Goal: Information Seeking & Learning: Learn about a topic

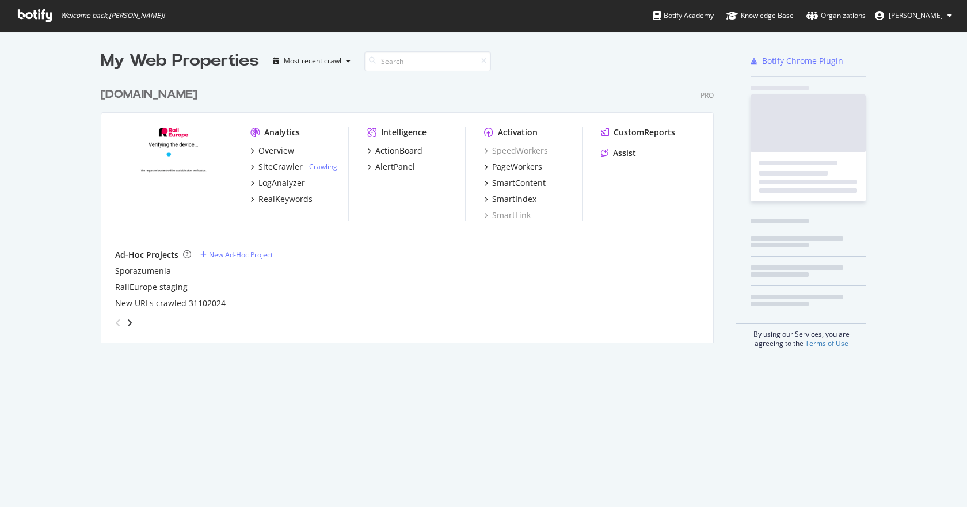
scroll to position [262, 616]
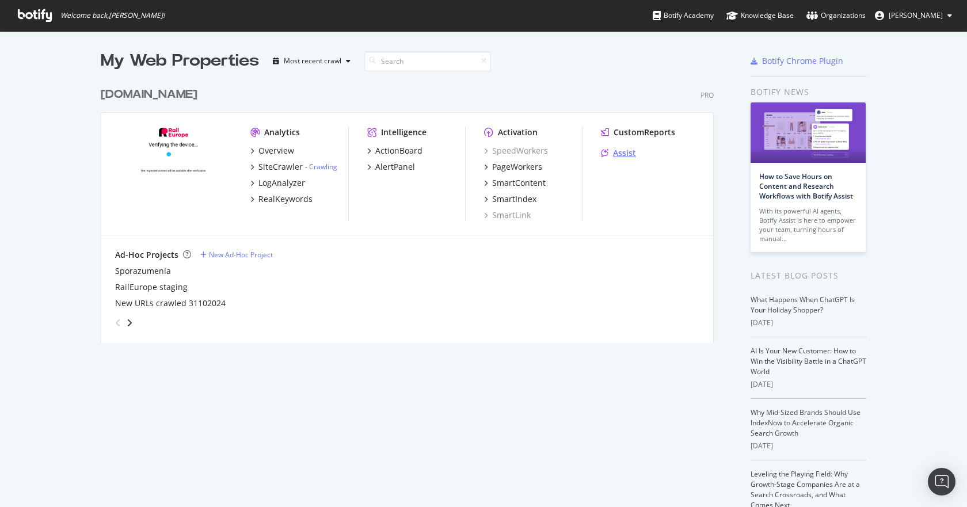
click at [617, 156] on div "Assist" at bounding box center [624, 153] width 23 height 12
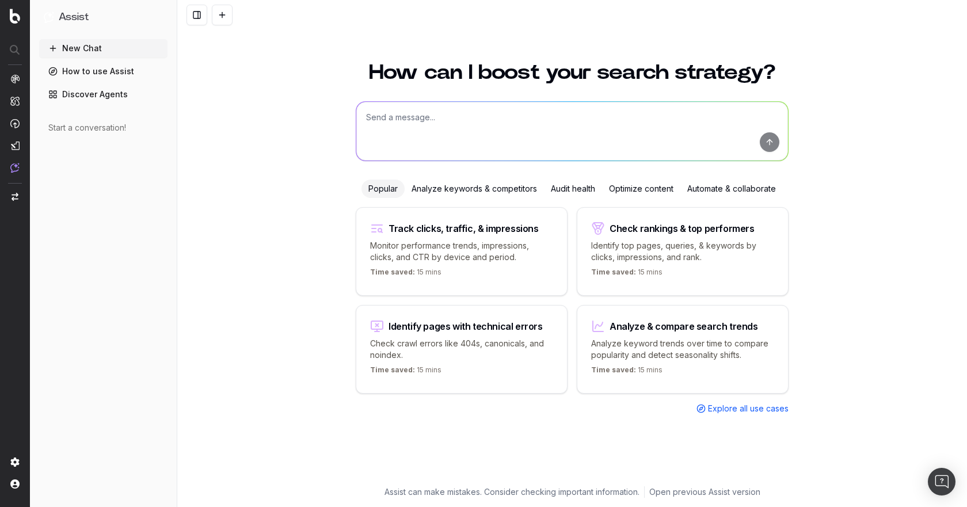
click at [91, 76] on link "How to use Assist" at bounding box center [103, 71] width 128 height 18
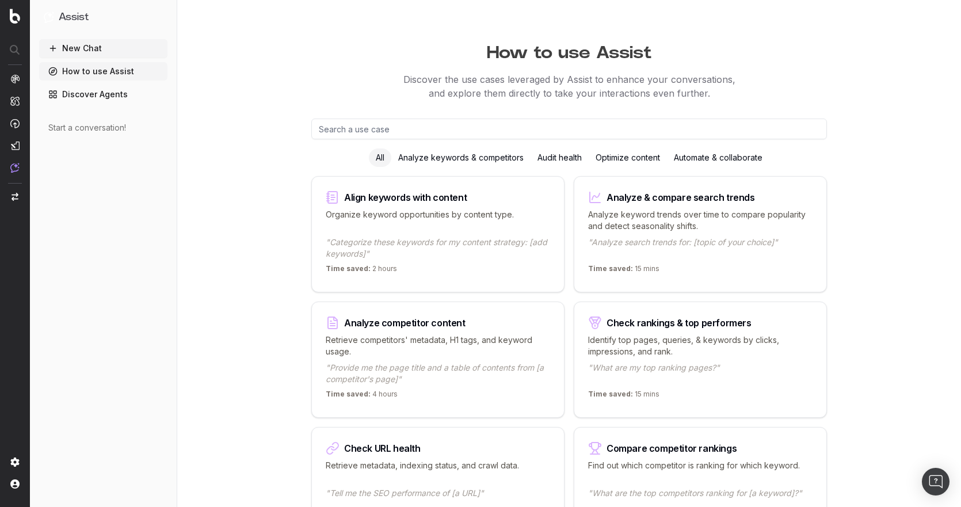
click at [114, 101] on link "Discover Agents" at bounding box center [103, 94] width 128 height 18
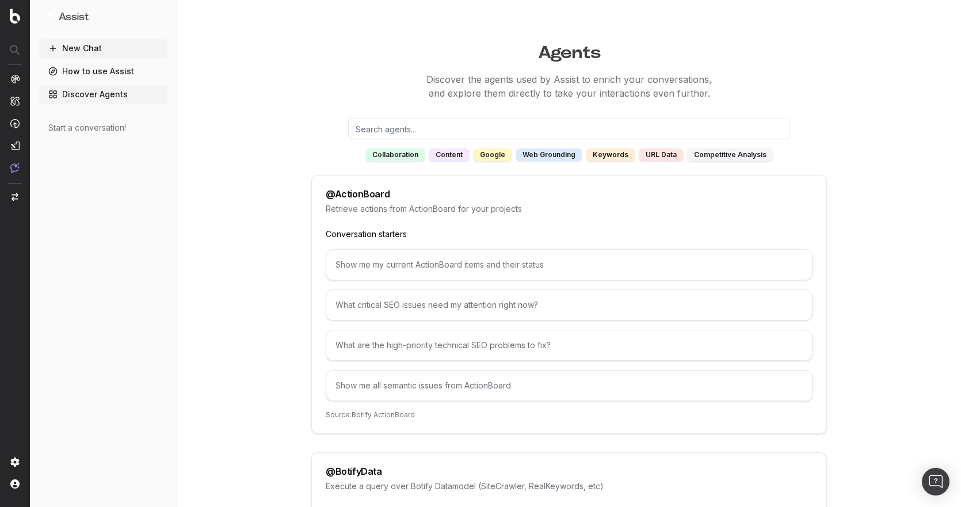
click at [407, 129] on input "text" at bounding box center [569, 129] width 442 height 21
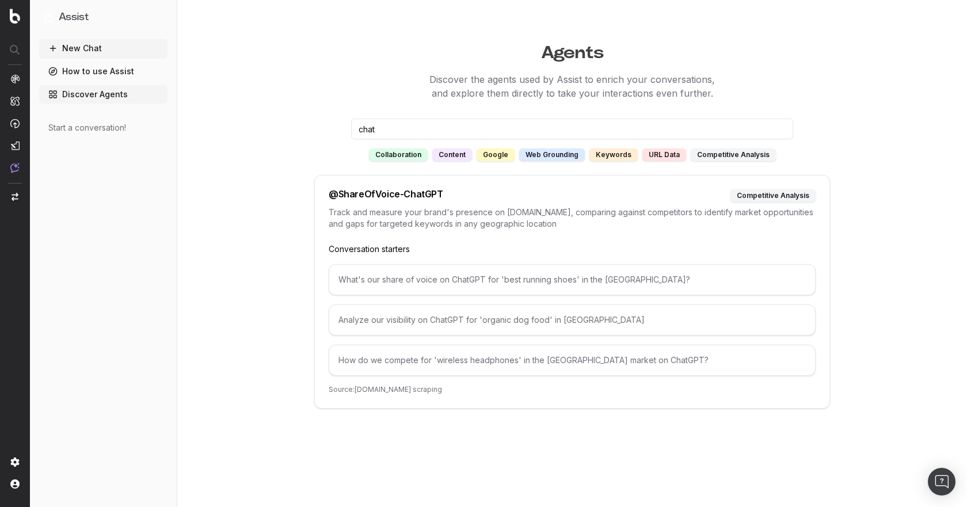
type input "chat"
click at [415, 281] on div "What's our share of voice on ChatGPT for 'best running shoes' in the [GEOGRAPHI…" at bounding box center [572, 279] width 487 height 31
click at [384, 250] on p "Conversation starters" at bounding box center [572, 249] width 487 height 12
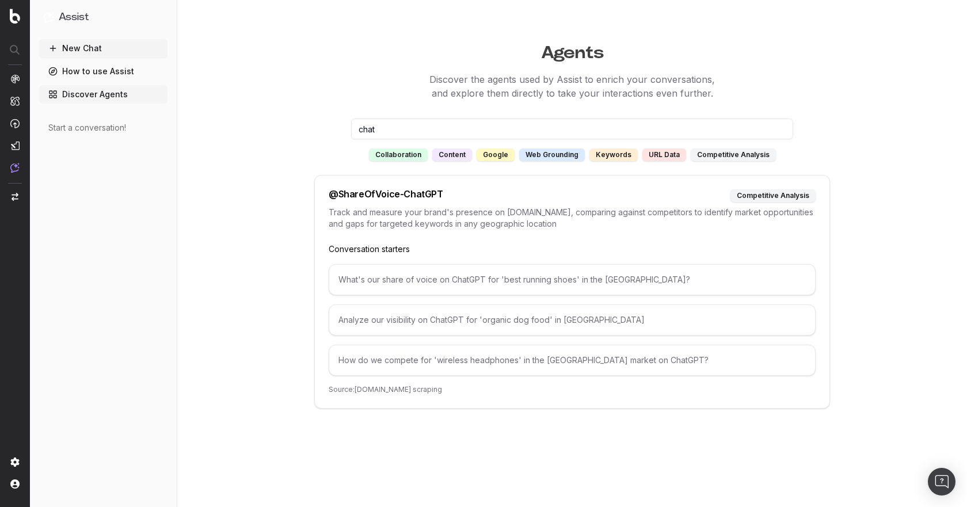
click at [369, 196] on div "@ ShareOfVoice-ChatGPT" at bounding box center [386, 195] width 114 height 13
click at [81, 132] on div "Start a conversation!" at bounding box center [103, 128] width 110 height 12
click at [96, 127] on div "Start a conversation!" at bounding box center [103, 128] width 110 height 12
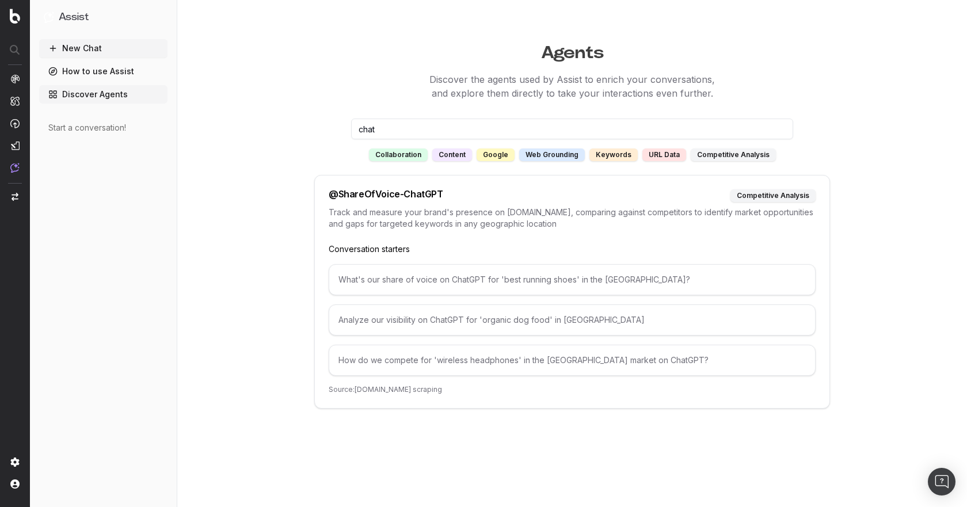
click at [86, 126] on div "Start a conversation!" at bounding box center [103, 128] width 110 height 12
click at [430, 120] on input "chat" at bounding box center [572, 129] width 442 height 21
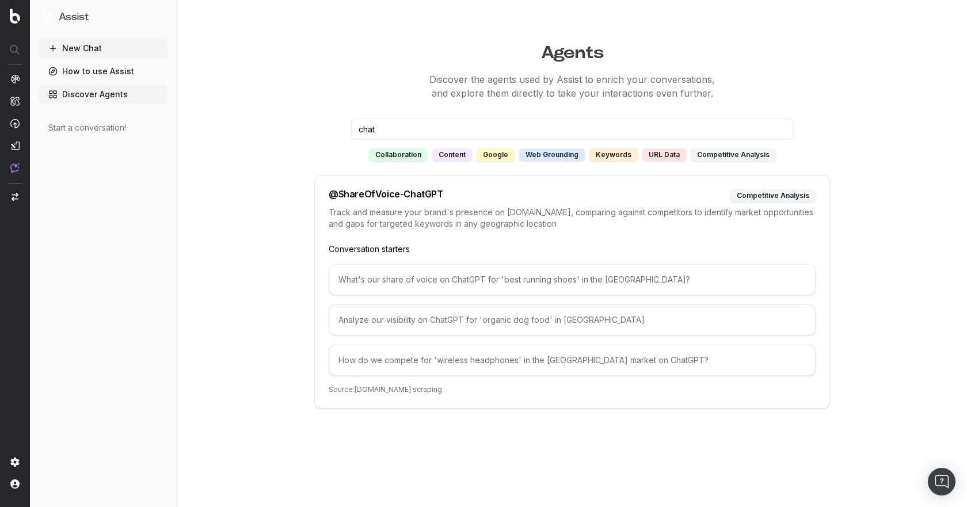
click at [434, 285] on div "What's our share of voice on ChatGPT for 'best running shoes' in the [GEOGRAPHI…" at bounding box center [572, 279] width 487 height 31
click at [448, 151] on div "content" at bounding box center [452, 154] width 40 height 13
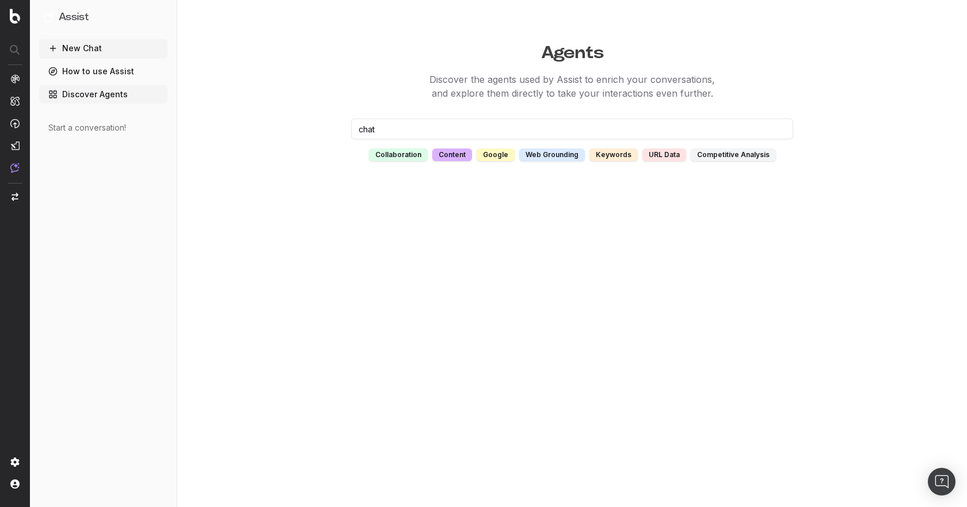
click at [398, 128] on input "chat" at bounding box center [572, 129] width 442 height 21
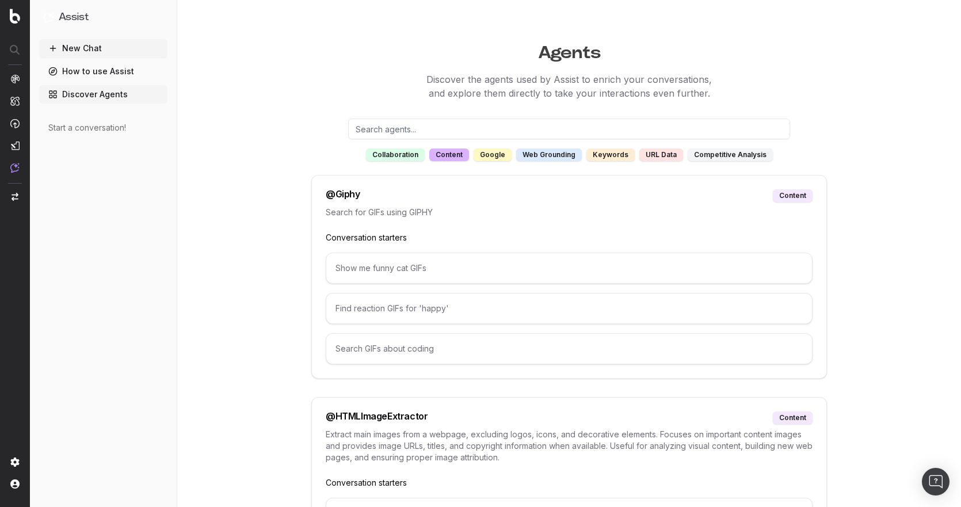
click at [422, 128] on input "text" at bounding box center [569, 129] width 442 height 21
type input "x"
click at [359, 280] on div "Show me funny cat GIFs" at bounding box center [569, 268] width 487 height 31
click at [362, 272] on div "Show me funny cat GIFs" at bounding box center [569, 268] width 487 height 31
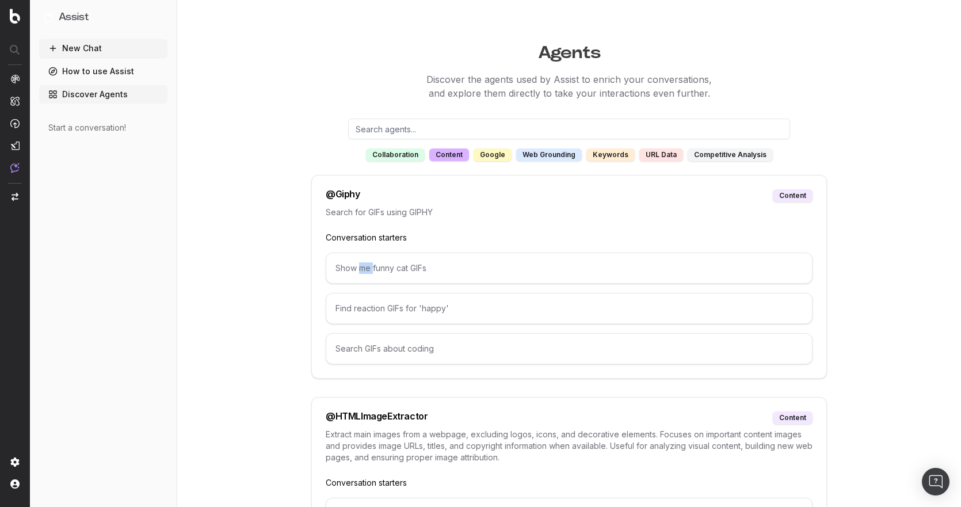
click at [362, 272] on div "Show me funny cat GIFs" at bounding box center [569, 268] width 487 height 31
click at [89, 49] on button "New Chat" at bounding box center [103, 48] width 128 height 18
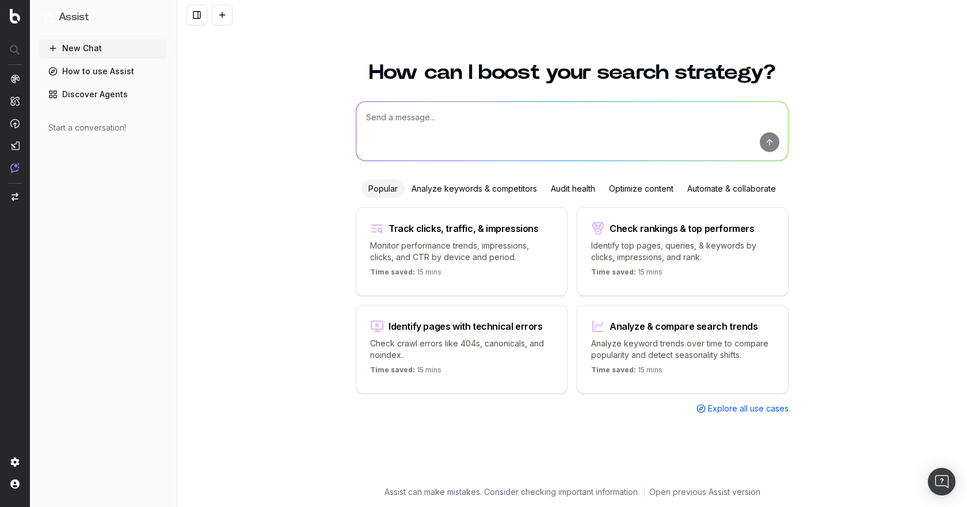
click at [388, 121] on textarea at bounding box center [572, 131] width 432 height 59
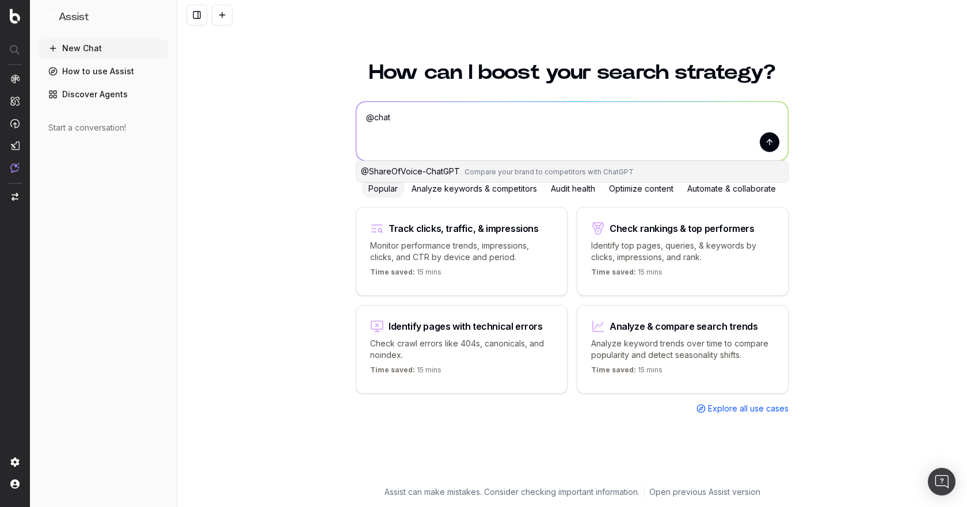
click at [434, 170] on span "@ ShareOfVoice-ChatGPT" at bounding box center [410, 171] width 99 height 10
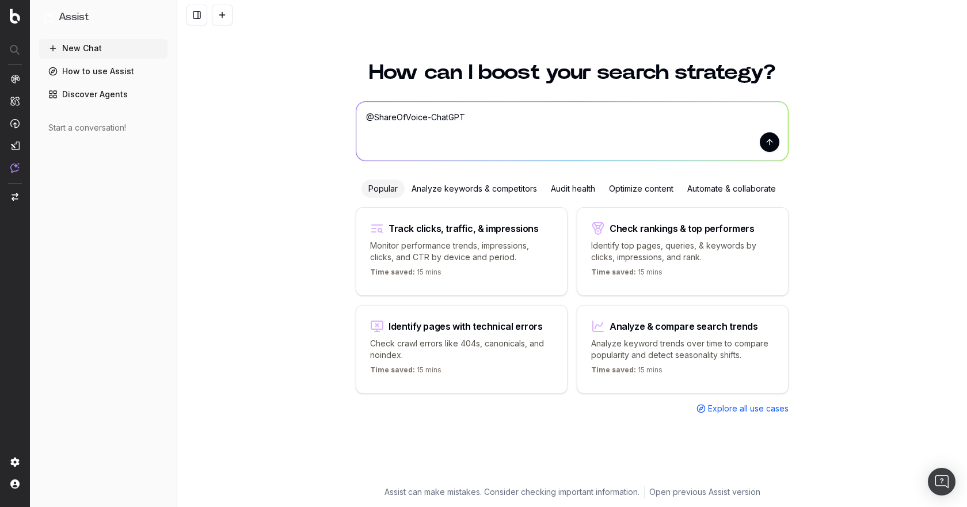
click at [510, 123] on textarea "@ShareOfVoice-ChatGPT" at bounding box center [572, 131] width 432 height 59
click at [704, 120] on textarea "@ShareOfVoice-ChatGPT Tell me how Rail Europe compares to Trainline, Omio and n…" at bounding box center [572, 131] width 432 height 59
type textarea "@ShareOfVoice-ChatGPT Tell me how Rail Europe compares to Trainline, Omio and n…"
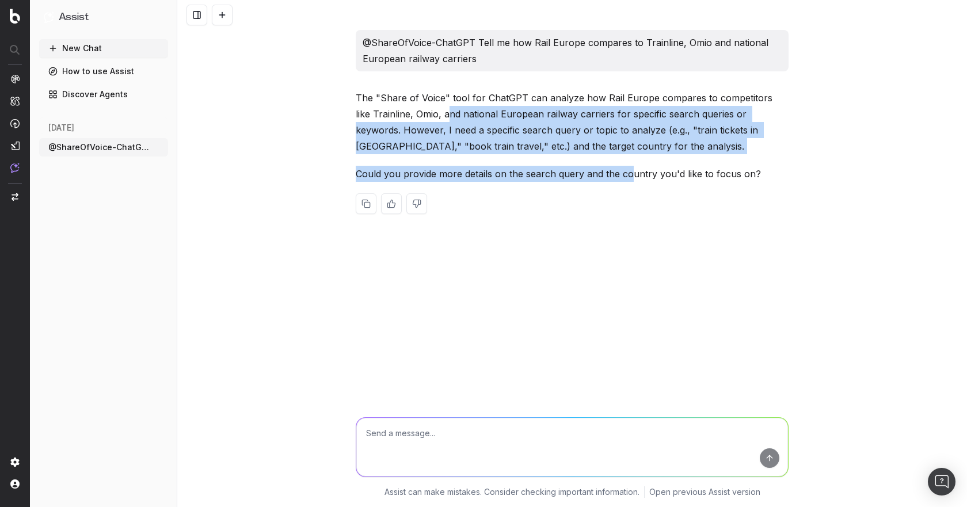
drag, startPoint x: 433, startPoint y: 109, endPoint x: 631, endPoint y: 163, distance: 205.2
click at [631, 163] on div "The "Share of Voice" tool for ChatGPT can analyze how Rail Europe compares to c…" at bounding box center [572, 161] width 433 height 143
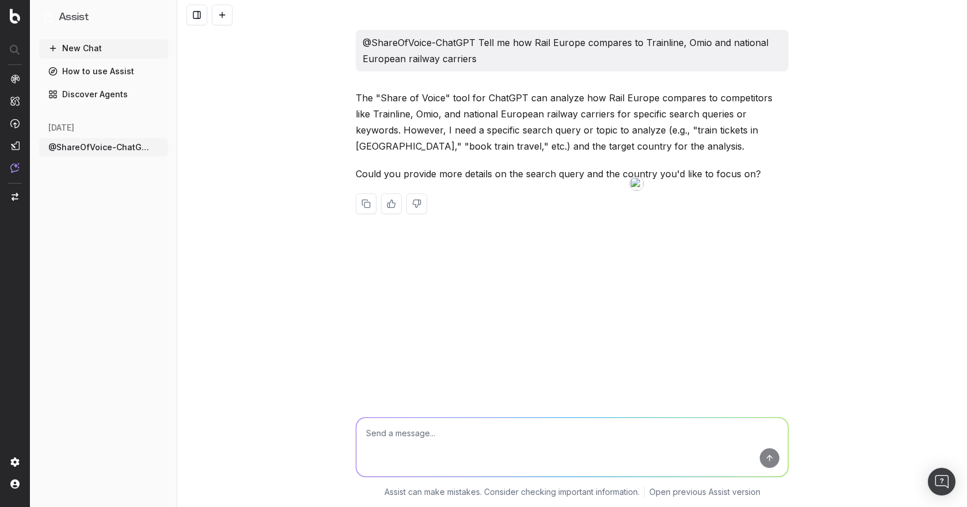
click at [585, 265] on div "@ShareOfVoice-ChatGPT Tell me how Rail Europe compares to Trainline, Omio and n…" at bounding box center [571, 253] width 789 height 507
drag, startPoint x: 366, startPoint y: 452, endPoint x: 392, endPoint y: 439, distance: 28.8
click at [371, 449] on textarea at bounding box center [572, 447] width 432 height 59
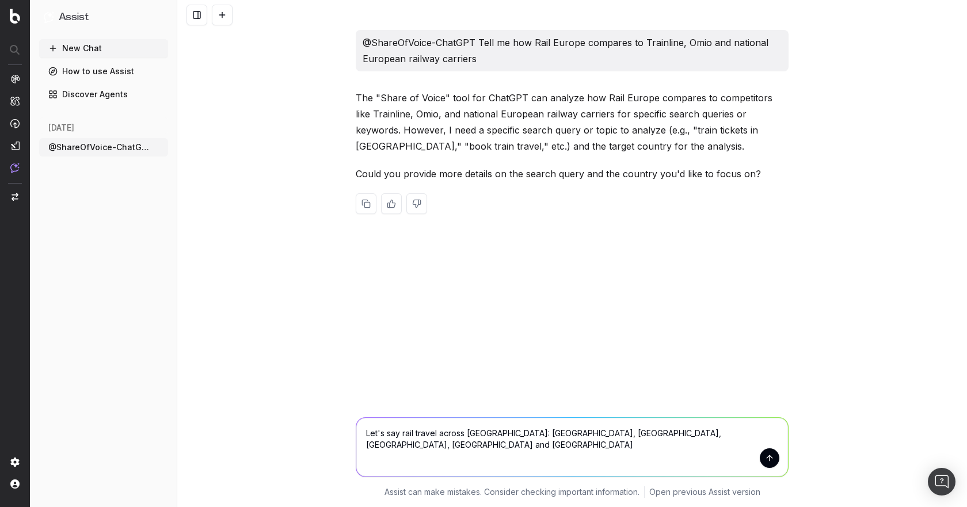
type textarea "Let's say rail travel across [GEOGRAPHIC_DATA]: [GEOGRAPHIC_DATA], [GEOGRAPHIC_…"
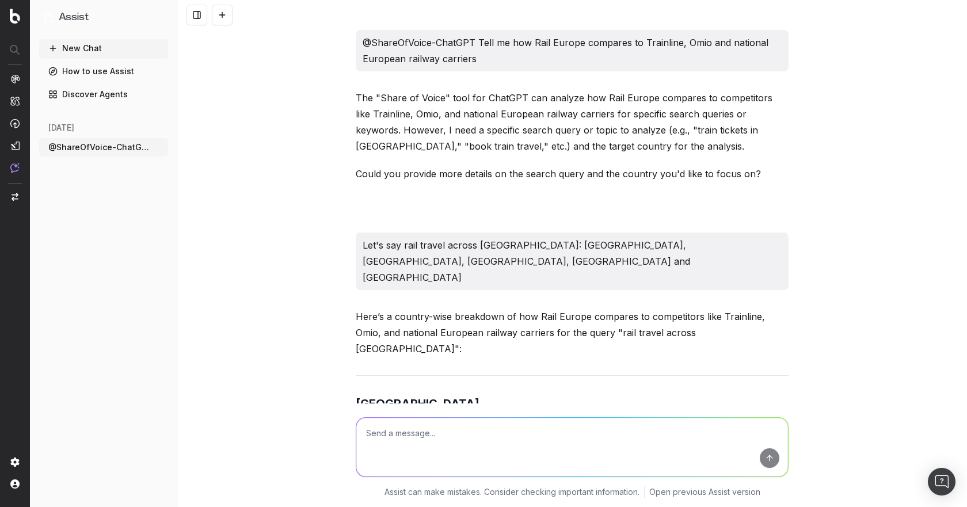
scroll to position [937, 0]
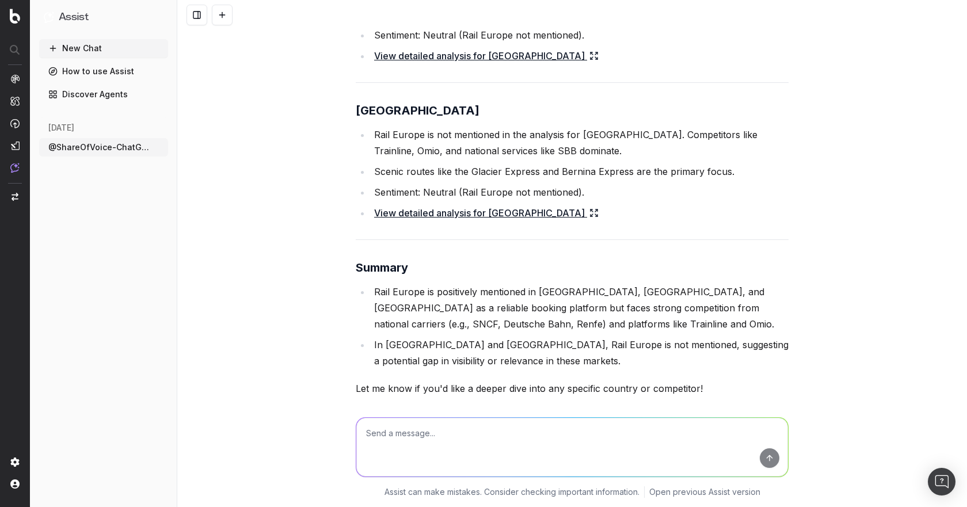
click at [412, 419] on textarea at bounding box center [572, 447] width 432 height 59
type textarea "Yes, among [DEMOGRAPHIC_DATA] and compared to Trainline and SNCF"
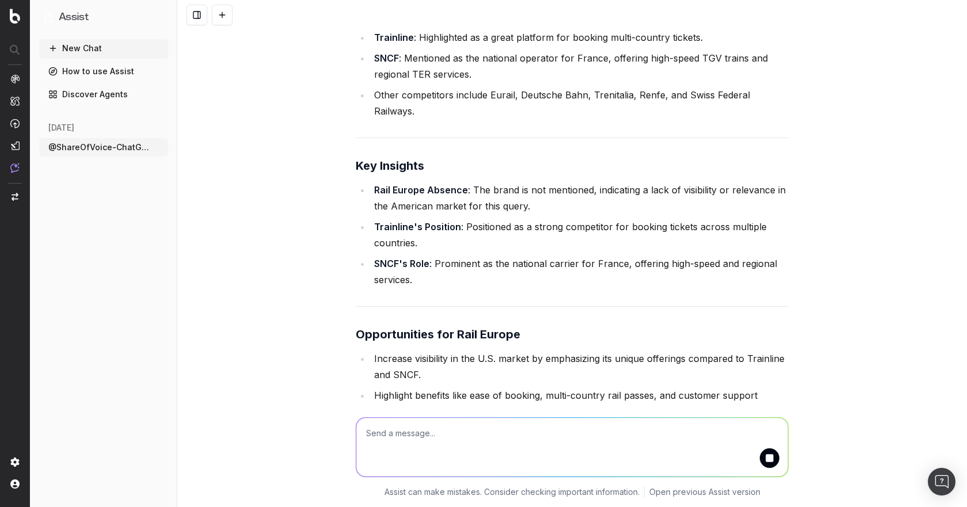
scroll to position [1586, 0]
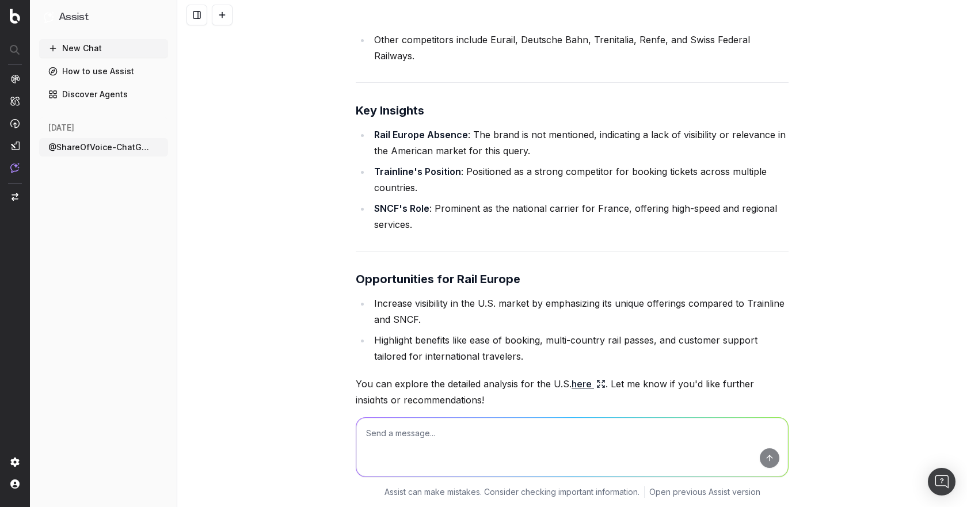
click at [446, 332] on li "Highlight benefits like ease of booking, multi-country rail passes, and custome…" at bounding box center [580, 348] width 418 height 32
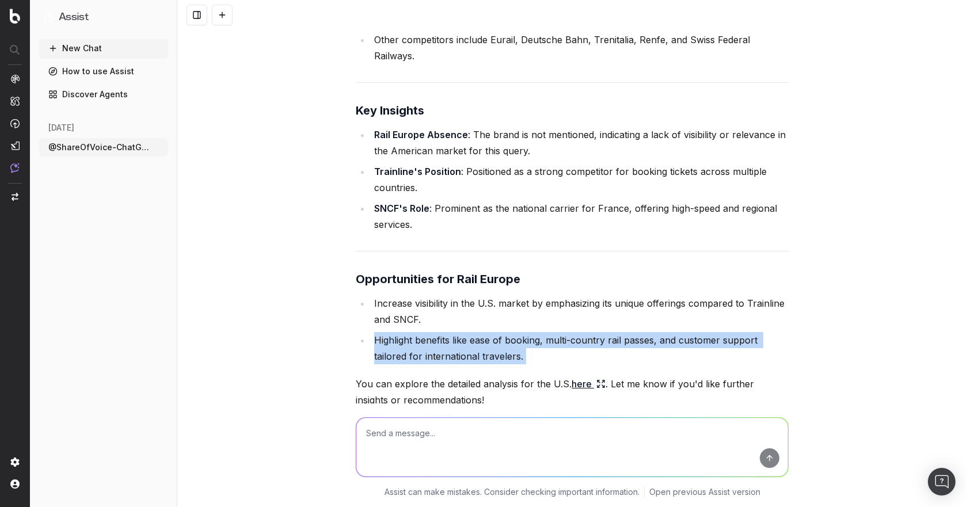
click at [446, 332] on li "Highlight benefits like ease of booking, multi-country rail passes, and custome…" at bounding box center [580, 348] width 418 height 32
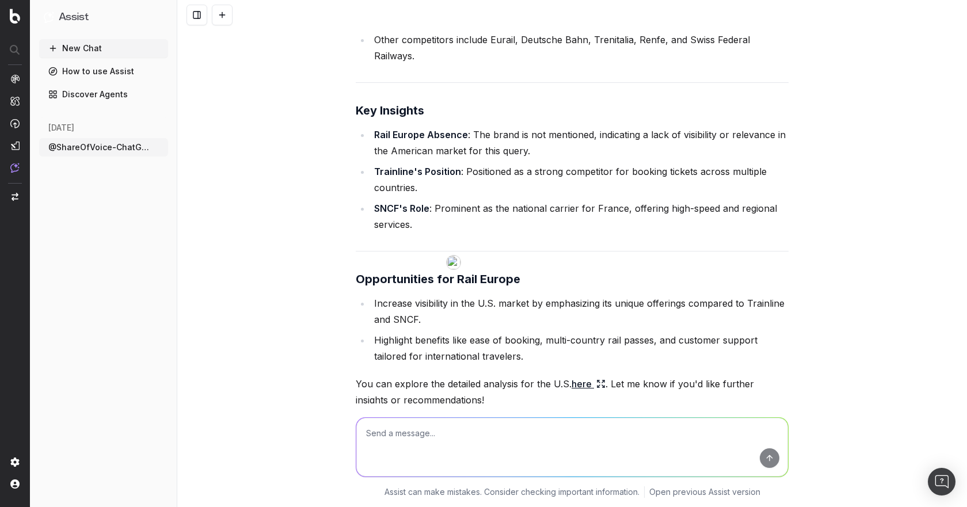
click at [668, 287] on div "For the American audience, Rail Europe is not mentioned in the analysis of "rai…" at bounding box center [572, 173] width 433 height 621
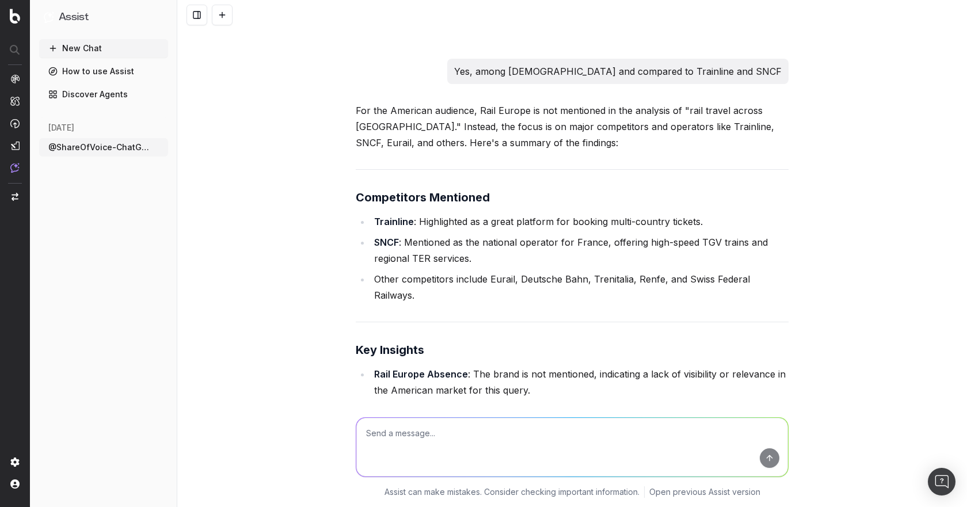
scroll to position [1240, 0]
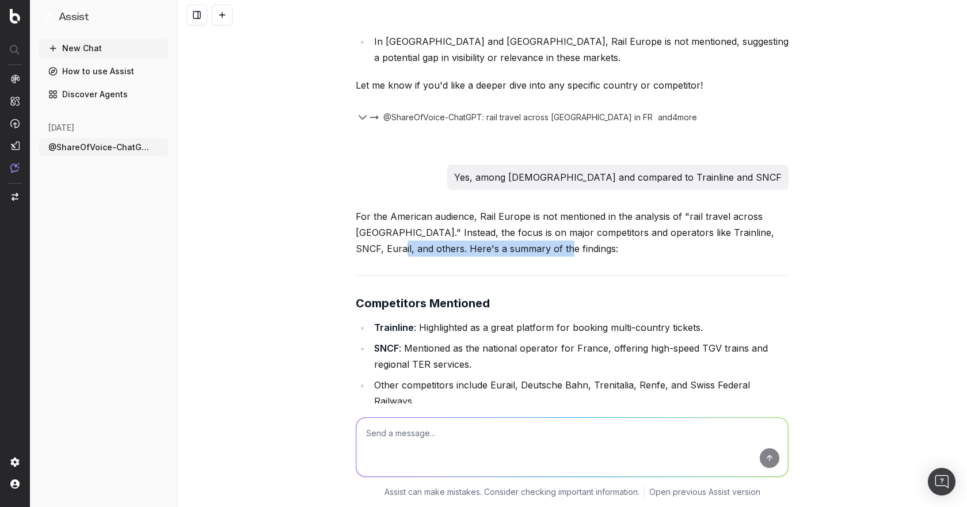
drag, startPoint x: 365, startPoint y: 176, endPoint x: 552, endPoint y: 191, distance: 188.2
click at [552, 208] on p "For the American audience, Rail Europe is not mentioned in the analysis of "rai…" at bounding box center [572, 232] width 433 height 48
drag, startPoint x: 562, startPoint y: 169, endPoint x: 642, endPoint y: 188, distance: 81.6
click at [642, 208] on p "For the American audience, Rail Europe is not mentioned in the analysis of "rai…" at bounding box center [572, 232] width 433 height 48
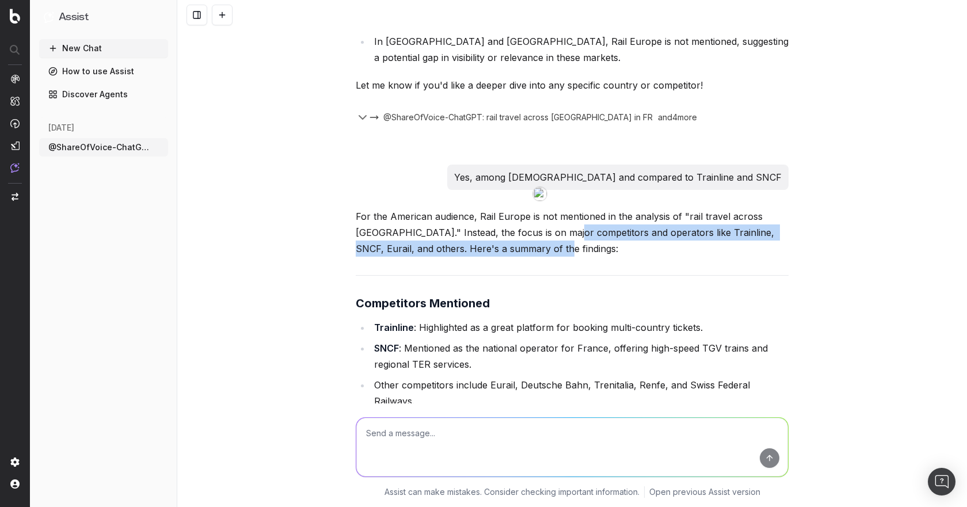
click at [642, 208] on p "For the American audience, Rail Europe is not mentioned in the analysis of "rai…" at bounding box center [572, 232] width 433 height 48
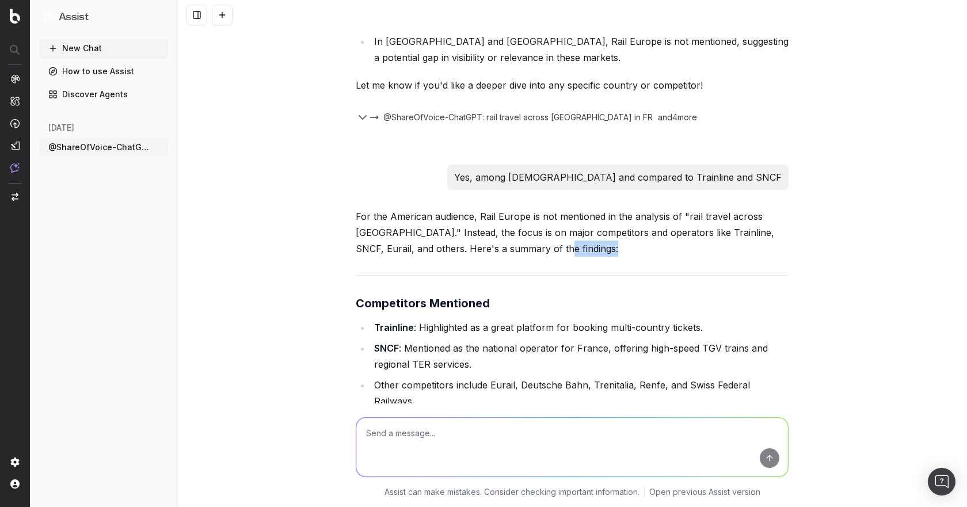
click at [642, 208] on p "For the American audience, Rail Europe is not mentioned in the analysis of "rai…" at bounding box center [572, 232] width 433 height 48
click at [536, 319] on li "Trainline : Highlighted as a great platform for booking multi-country tickets." at bounding box center [580, 327] width 418 height 16
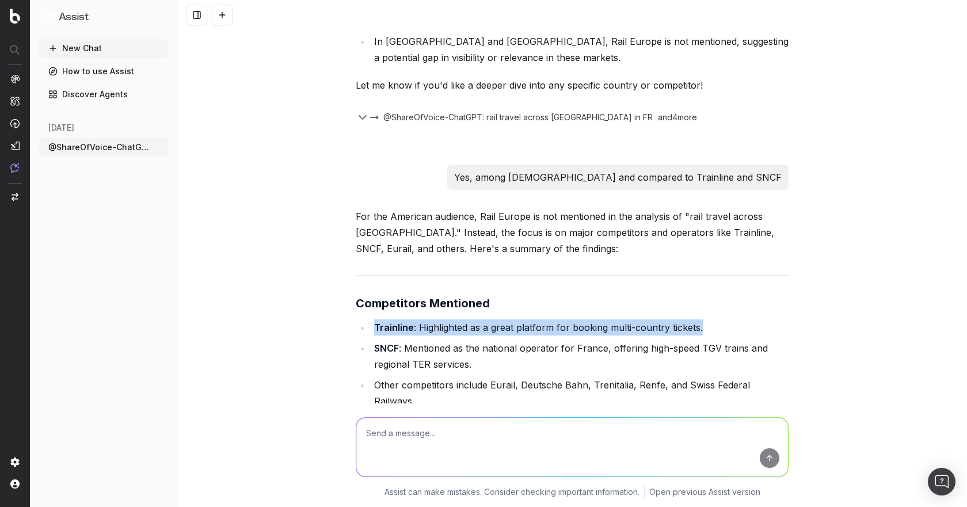
click at [536, 319] on li "Trainline : Highlighted as a great platform for booking multi-country tickets." at bounding box center [580, 327] width 418 height 16
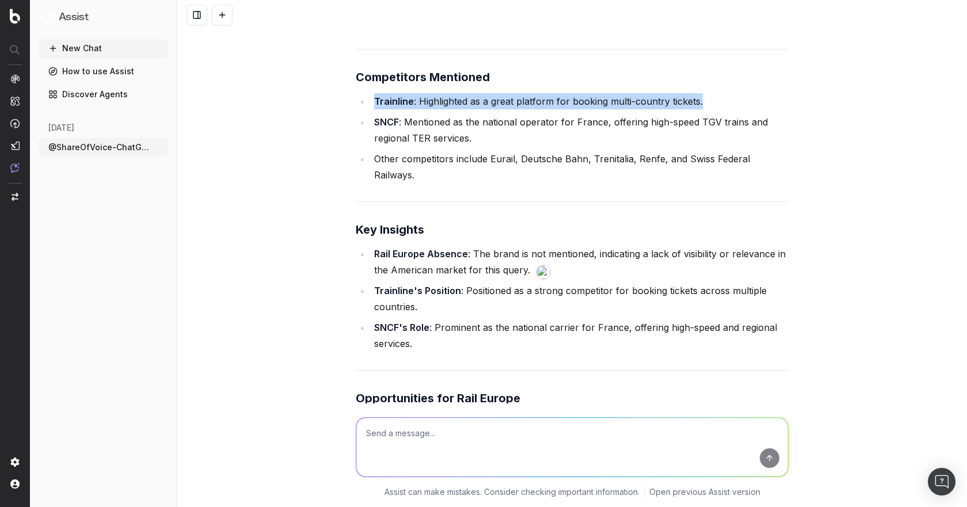
scroll to position [1471, 0]
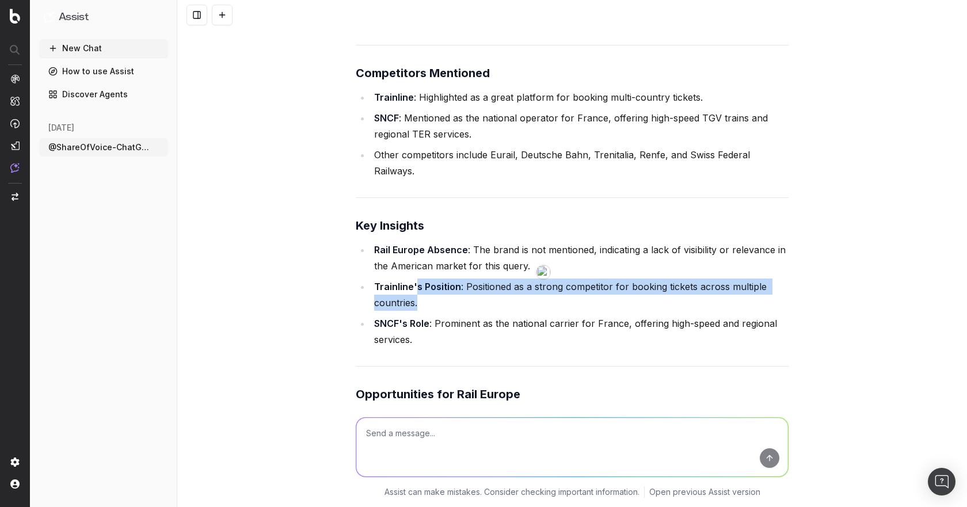
drag, startPoint x: 411, startPoint y: 212, endPoint x: 486, endPoint y: 217, distance: 75.0
click at [486, 278] on li "Trainline's Position : Positioned as a strong competitor for booking tickets ac…" at bounding box center [580, 294] width 418 height 32
click at [565, 278] on li "Trainline's Position : Positioned as a strong competitor for booking tickets ac…" at bounding box center [580, 294] width 418 height 32
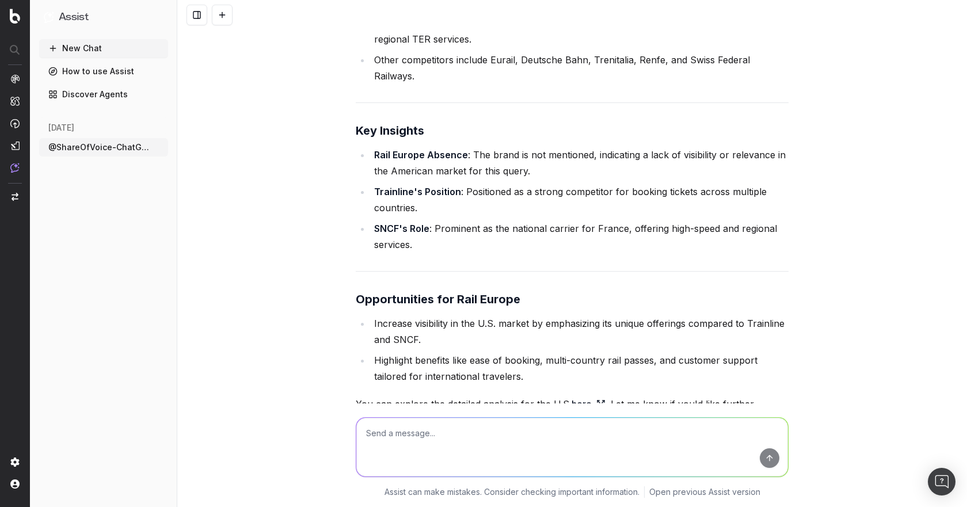
scroll to position [1586, 0]
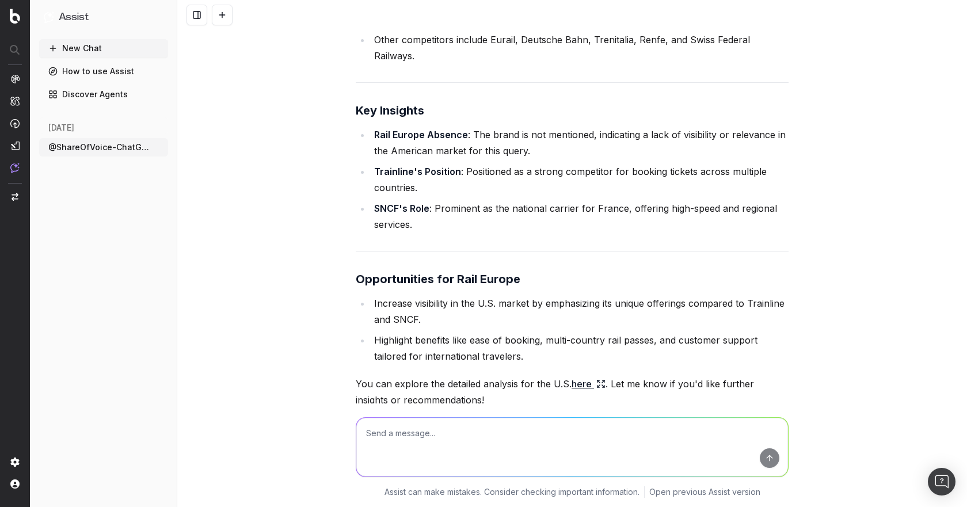
click at [571, 376] on link "here" at bounding box center [588, 384] width 34 height 16
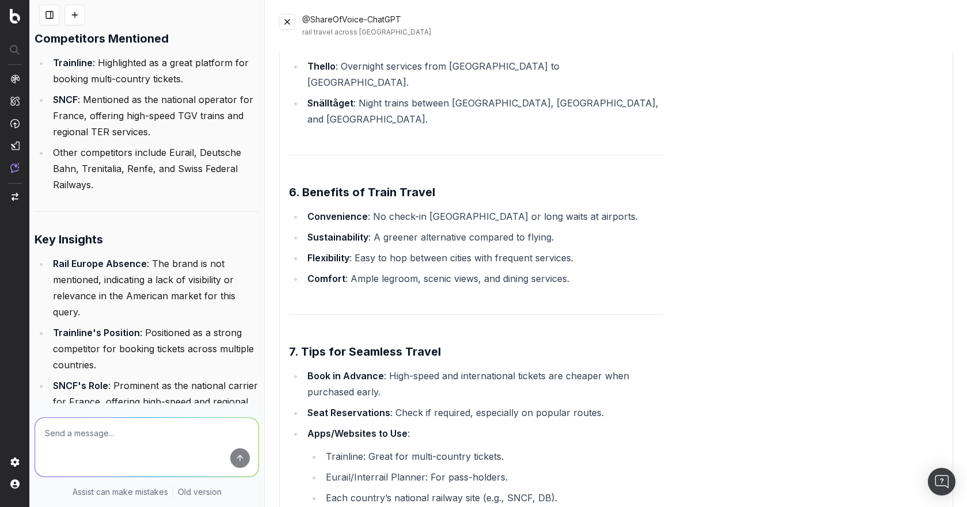
scroll to position [37, 0]
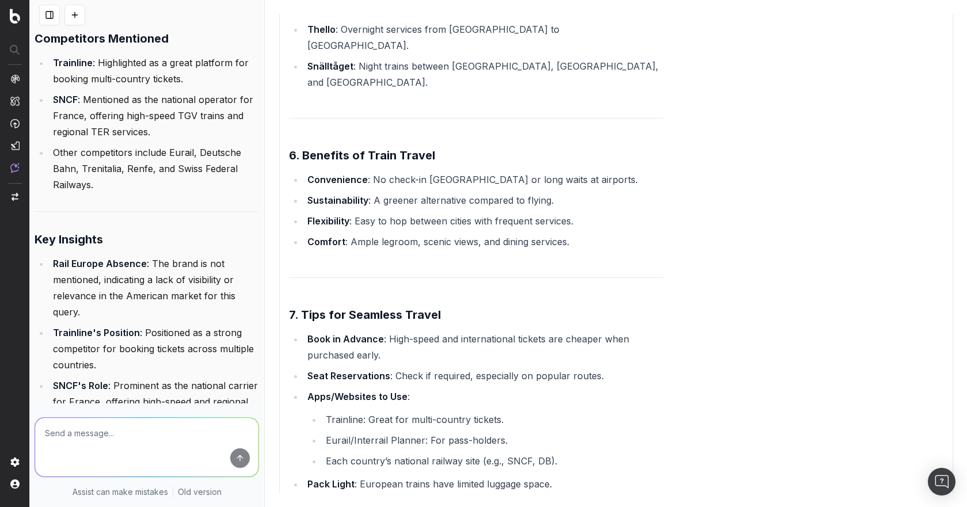
click at [56, 429] on textarea at bounding box center [146, 447] width 223 height 59
type textarea "Where does ChatGPT recommend people to book their European train tickets?"
click at [230, 456] on button "submit" at bounding box center [240, 458] width 20 height 20
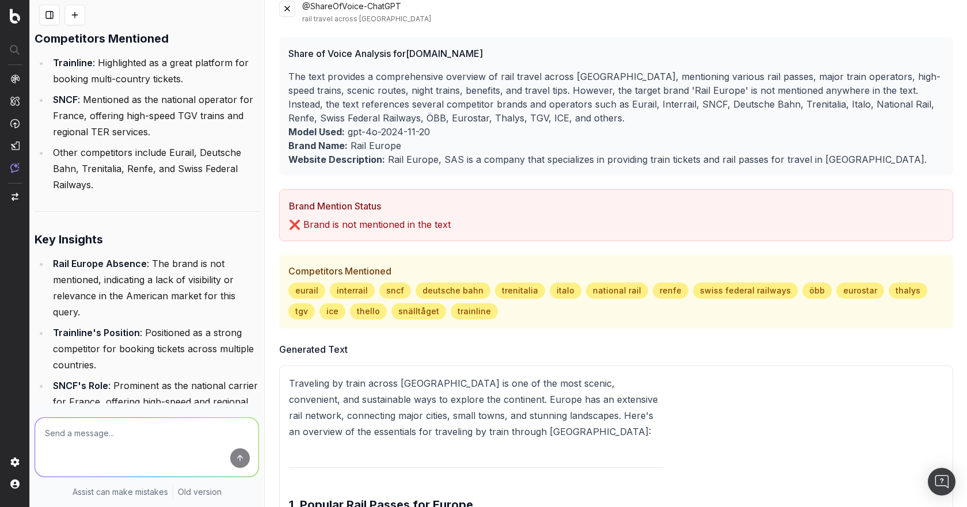
scroll to position [0, 0]
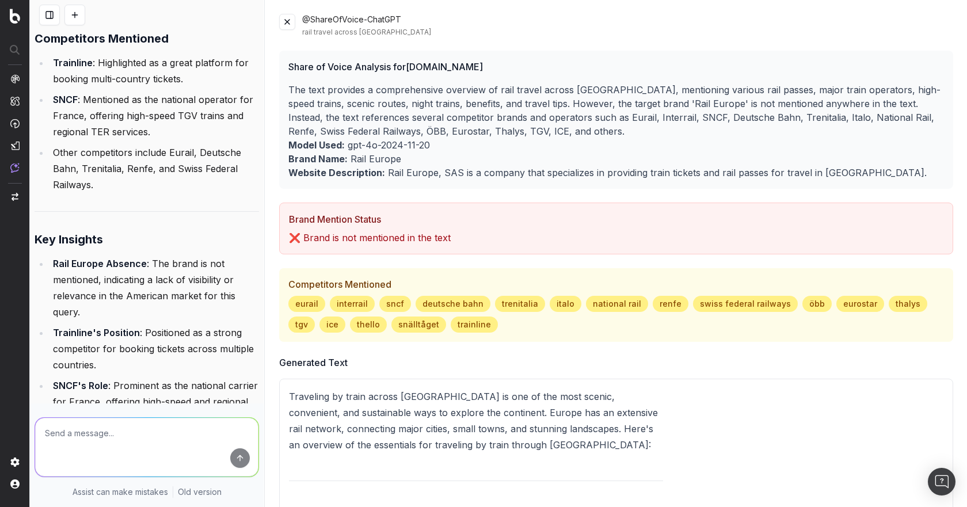
click at [285, 28] on button at bounding box center [287, 22] width 16 height 16
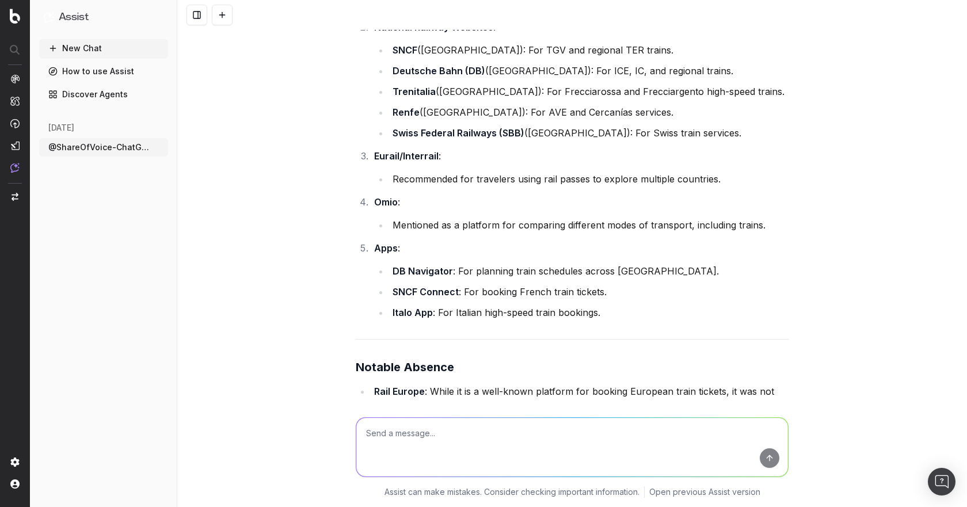
scroll to position [2276, 0]
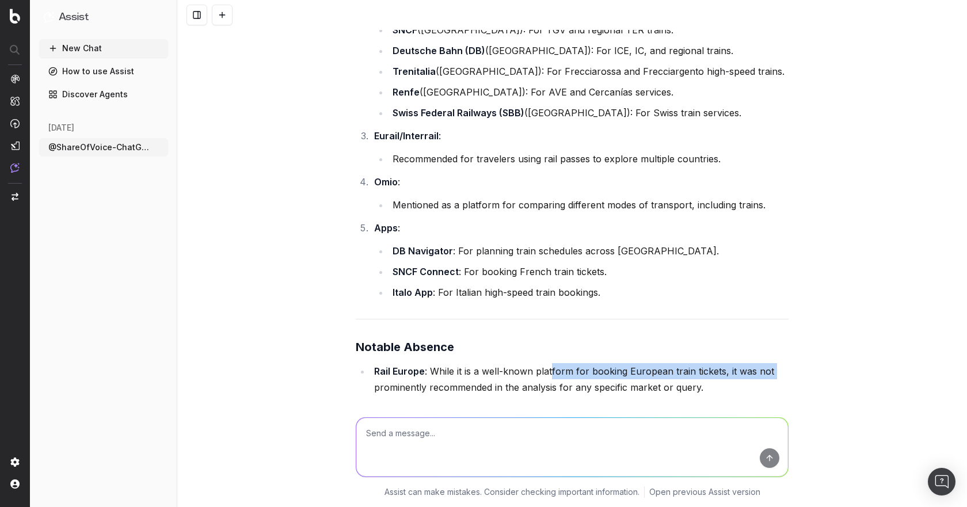
drag, startPoint x: 547, startPoint y: 290, endPoint x: 791, endPoint y: 296, distance: 244.0
click at [791, 296] on div "@ShareOfVoice-ChatGPT Tell me how Rail Europe compares to Trainline, Omio and n…" at bounding box center [571, 253] width 789 height 507
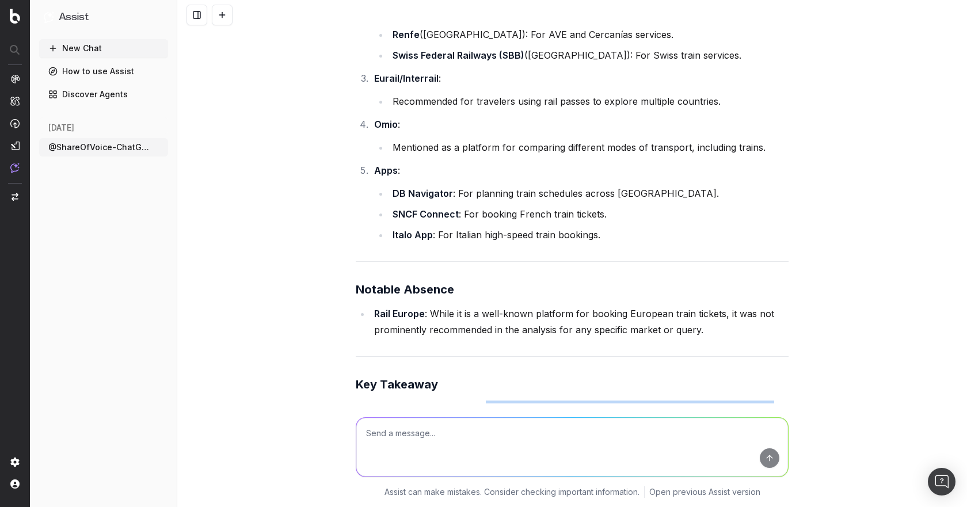
drag, startPoint x: 482, startPoint y: 328, endPoint x: 665, endPoint y: 346, distance: 184.5
click at [665, 400] on p "ChatGPT heavily emphasizes Trainline and national railway websites for booking …" at bounding box center [572, 424] width 433 height 48
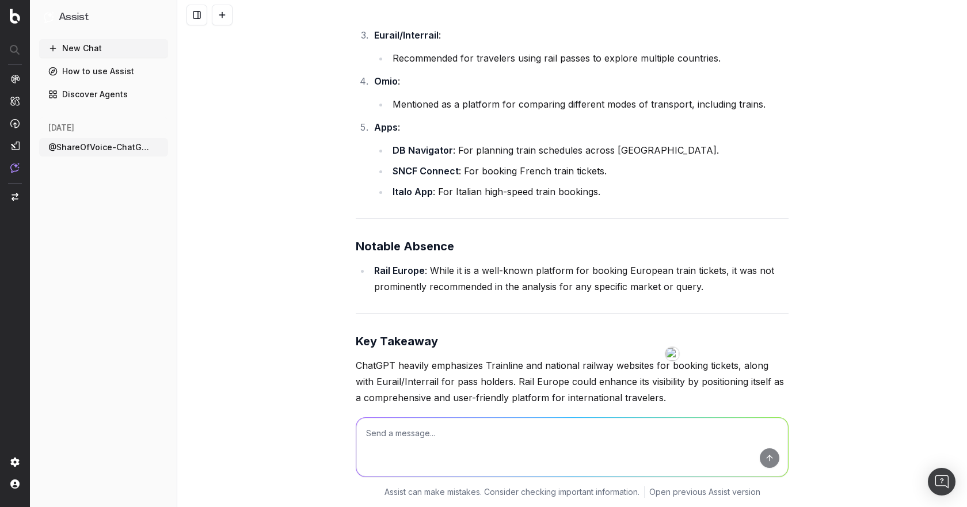
click at [416, 438] on textarea at bounding box center [572, 447] width 432 height 59
type textarea "Yes, please"
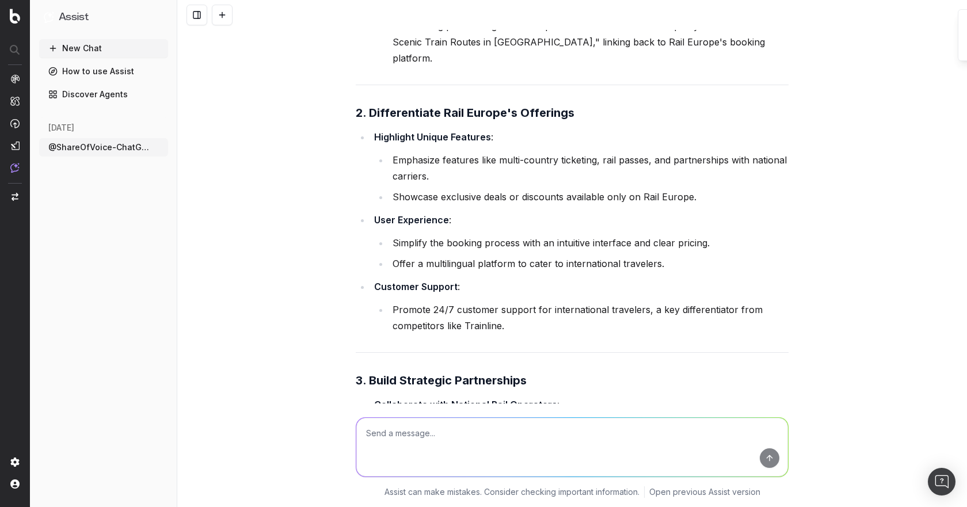
scroll to position [4917, 0]
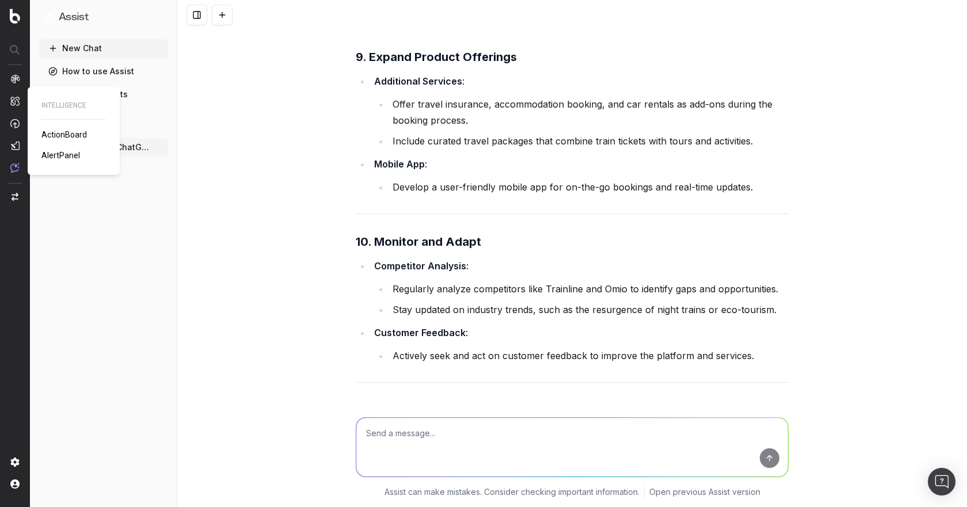
click at [14, 104] on img at bounding box center [14, 101] width 9 height 10
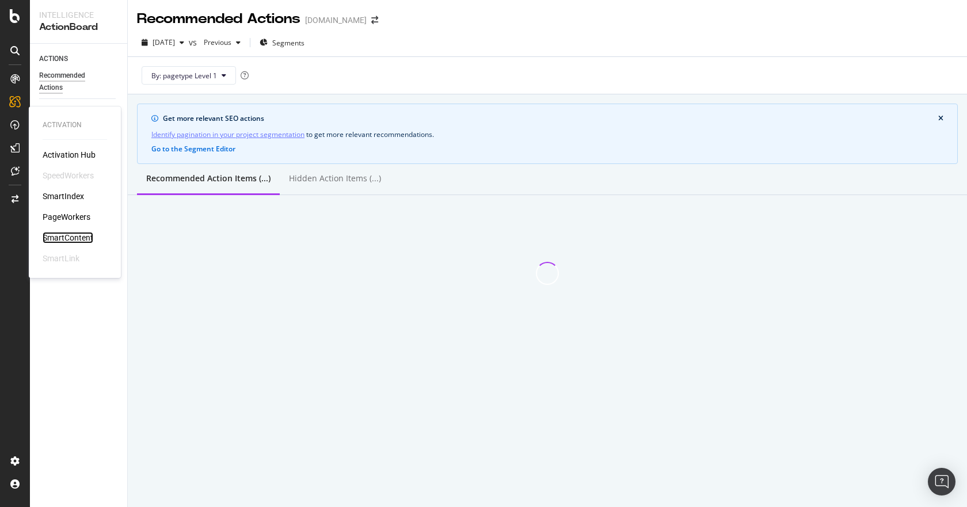
click at [74, 238] on div "SmartContent" at bounding box center [68, 238] width 51 height 12
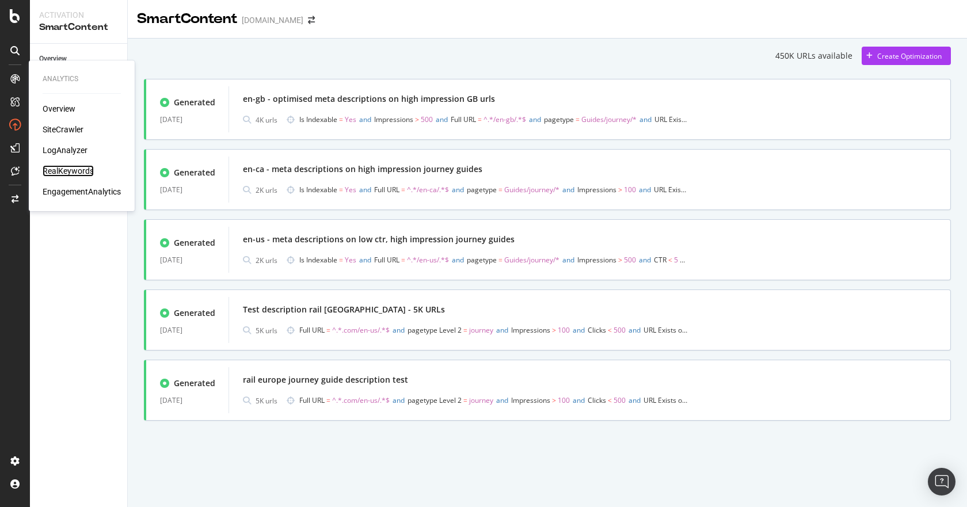
click at [85, 171] on div "RealKeywords" at bounding box center [68, 171] width 51 height 12
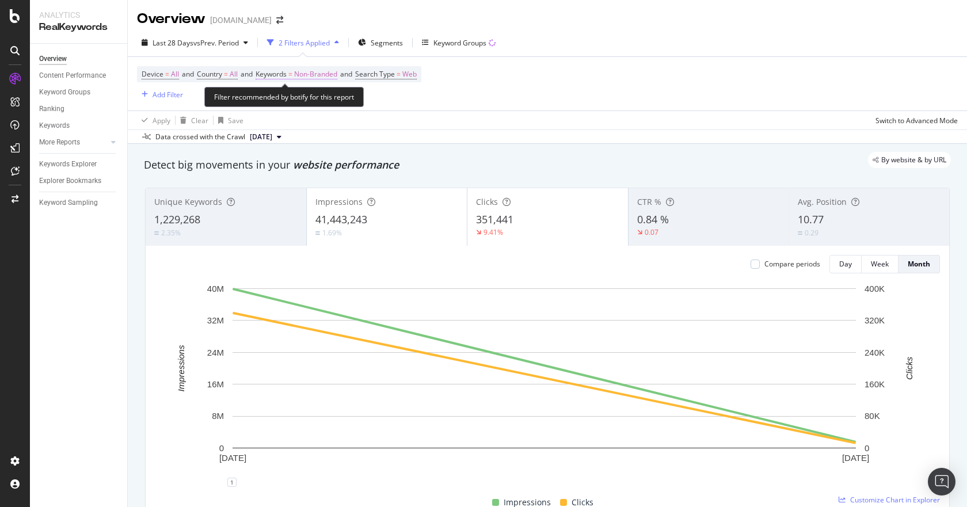
click at [314, 73] on span "Non-Branded" at bounding box center [315, 74] width 43 height 16
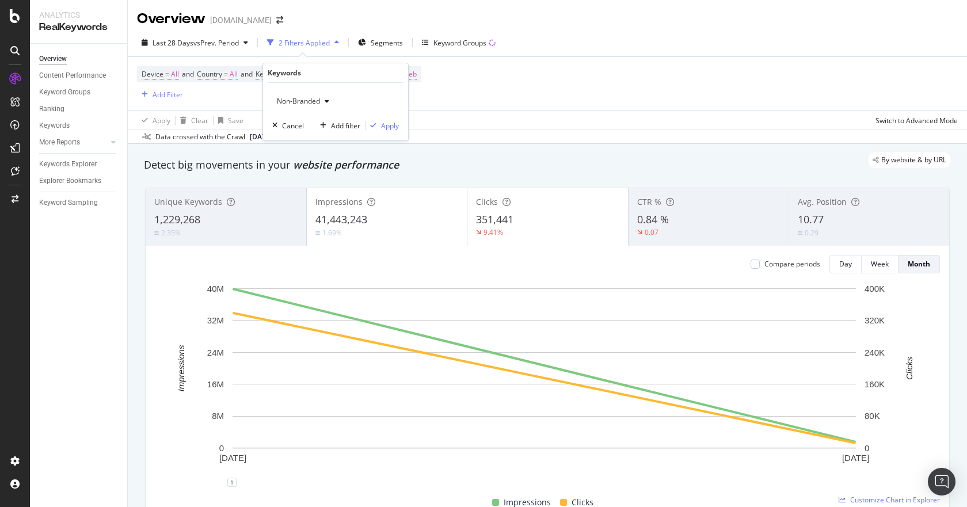
click at [318, 100] on span "Non-Branded" at bounding box center [296, 101] width 48 height 10
click at [310, 187] on span "All" at bounding box center [340, 191] width 117 height 10
click at [390, 124] on div "Apply" at bounding box center [390, 126] width 18 height 10
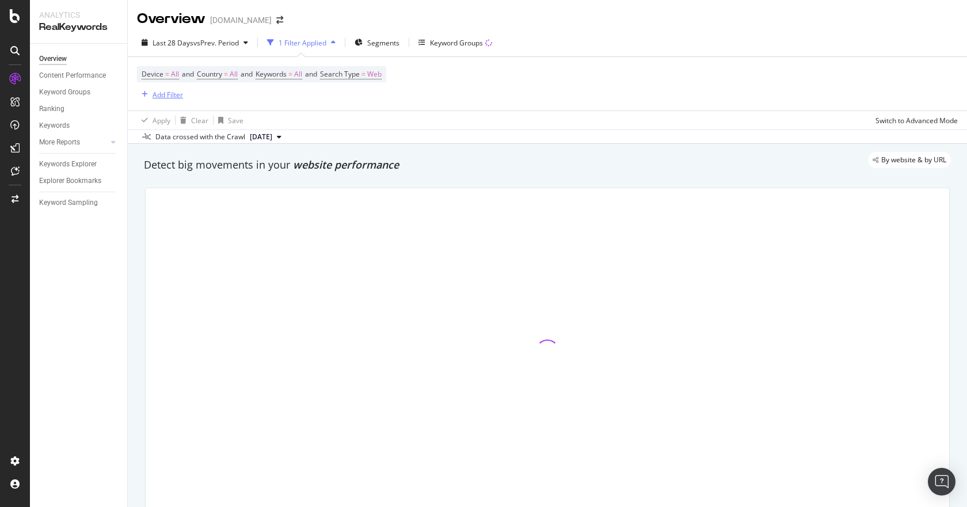
click at [171, 90] on div "Add Filter" at bounding box center [167, 95] width 30 height 10
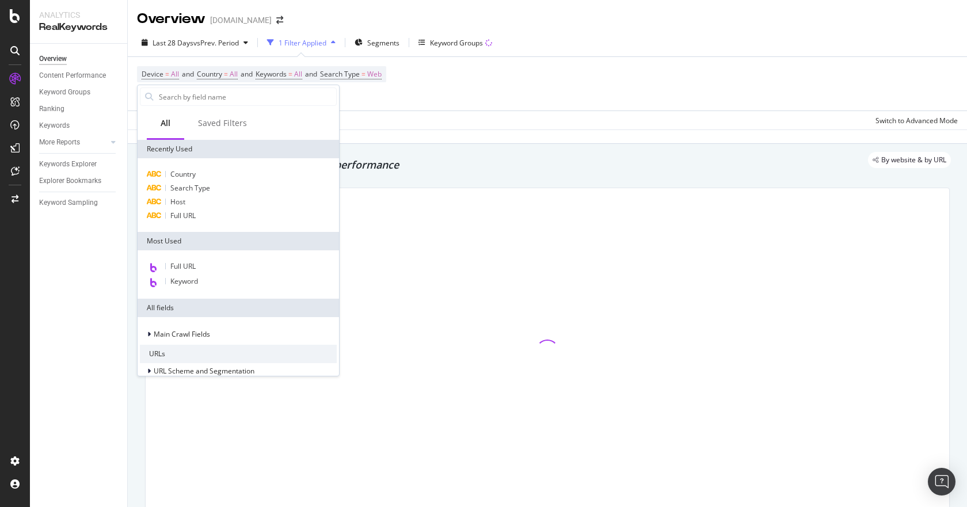
click at [459, 104] on div "Device = All and Country = All and Keywords = All and Search Type = Web Add Fil…" at bounding box center [547, 84] width 820 height 54
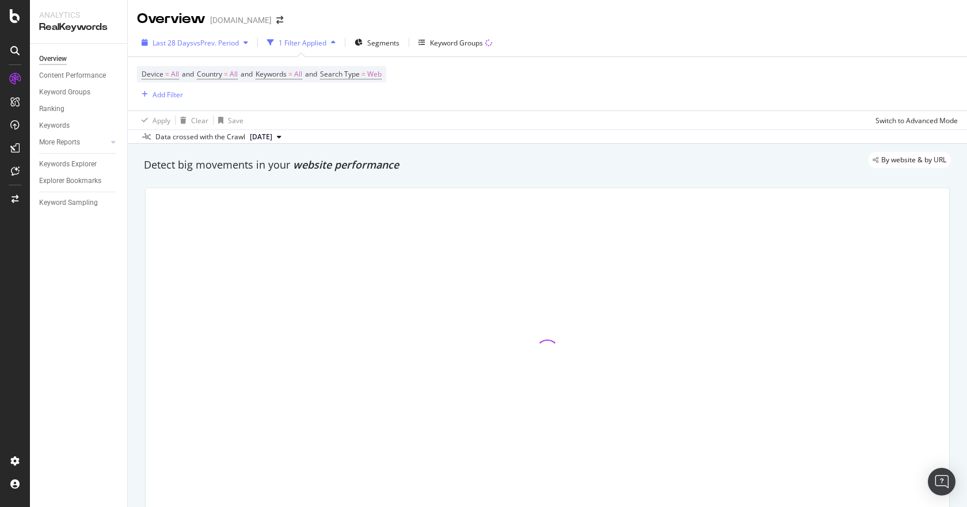
click at [239, 45] on span "vs Prev. Period" at bounding box center [215, 43] width 45 height 10
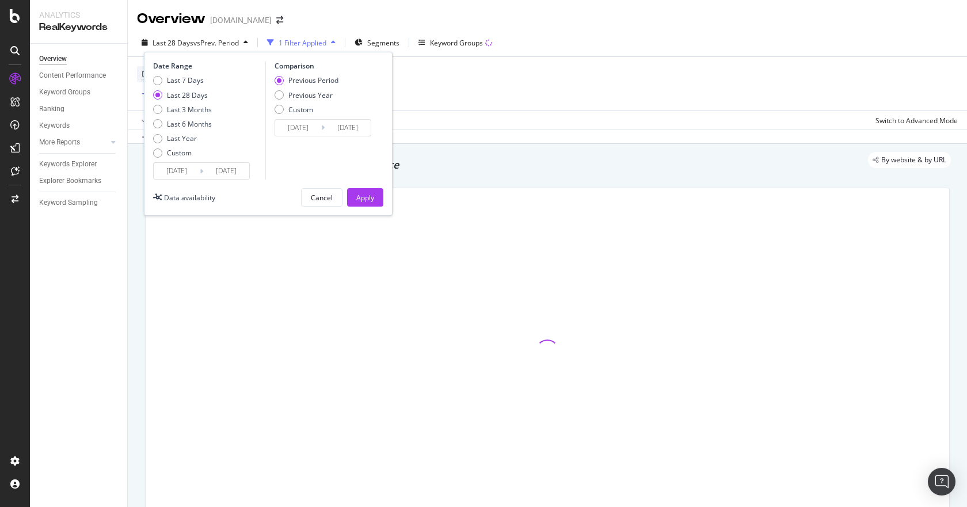
click at [188, 169] on input "2025/08/05" at bounding box center [177, 171] width 46 height 16
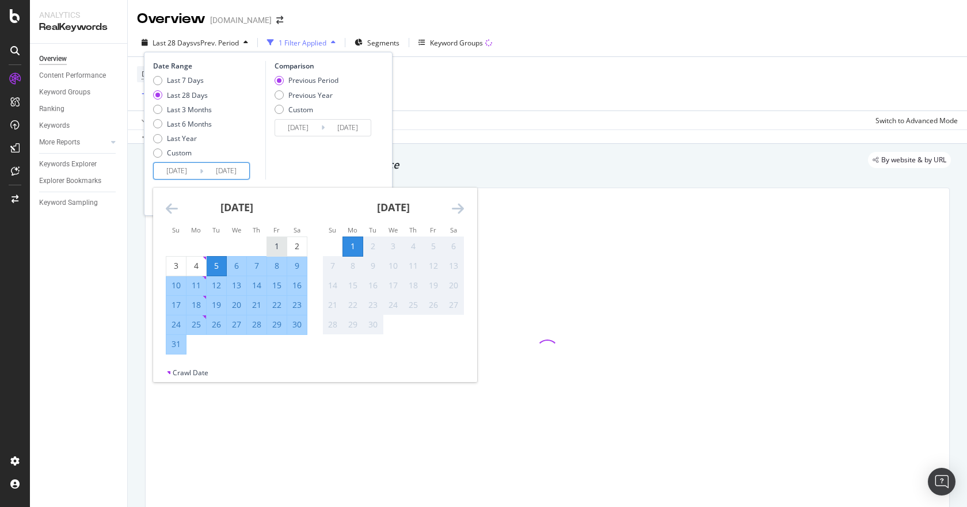
click at [273, 240] on div "1" at bounding box center [277, 246] width 20 height 12
type input "2025/08/01"
type input "2025/06/30"
type input "2025/07/31"
click at [176, 342] on div "31" at bounding box center [176, 344] width 20 height 12
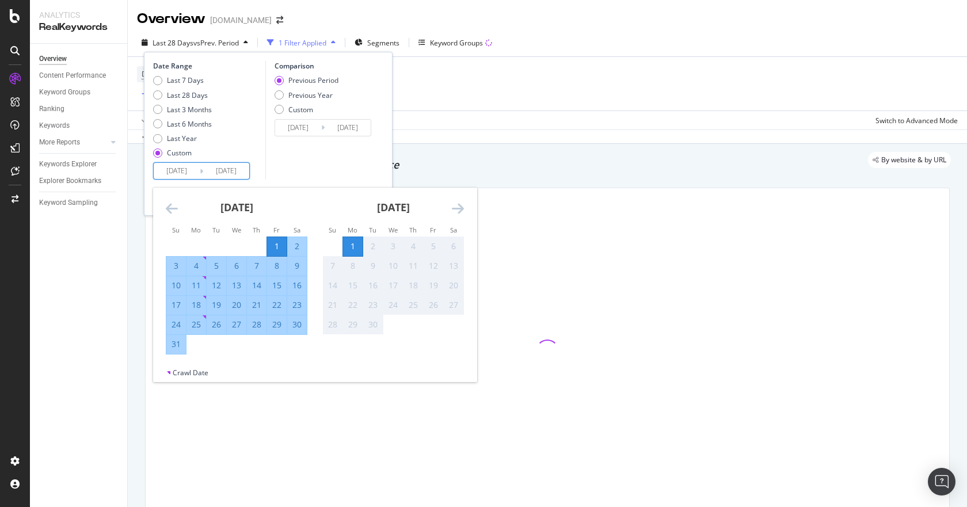
type input "2025/08/31"
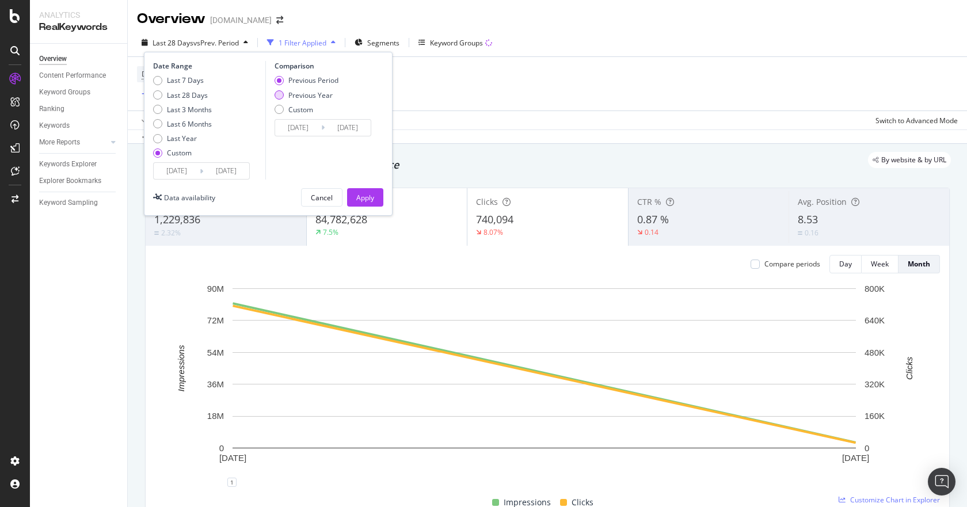
click at [324, 98] on div "Previous Year" at bounding box center [310, 95] width 44 height 10
type input "2024/08/02"
type input "2024/09/01"
click at [353, 194] on button "Apply" at bounding box center [365, 197] width 36 height 18
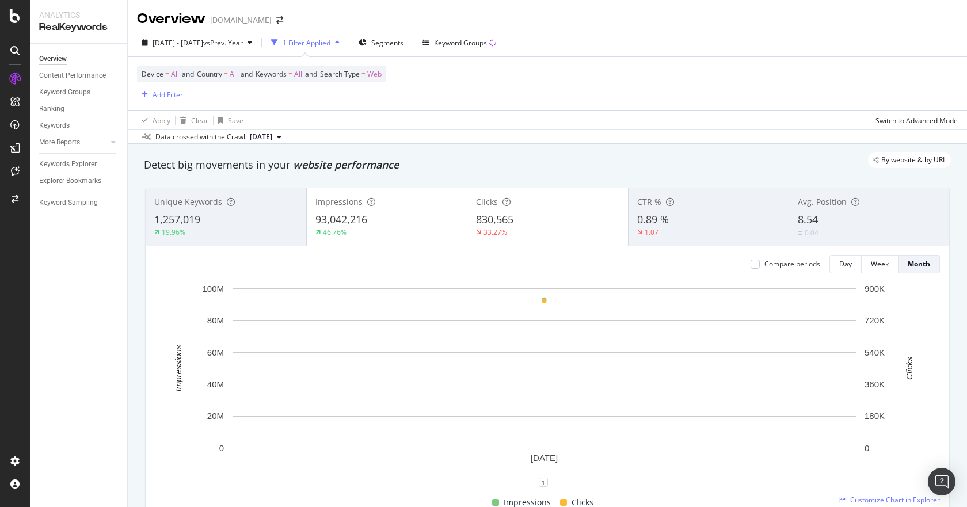
click at [671, 226] on div "0.89 %" at bounding box center [708, 219] width 143 height 15
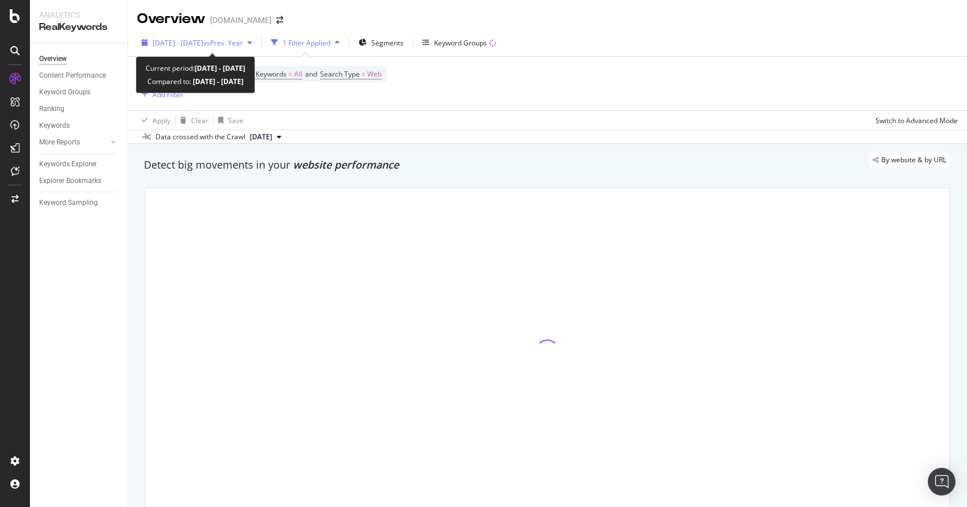
click at [203, 44] on span "2025 Aug. 1st - Aug. 31st" at bounding box center [177, 43] width 51 height 10
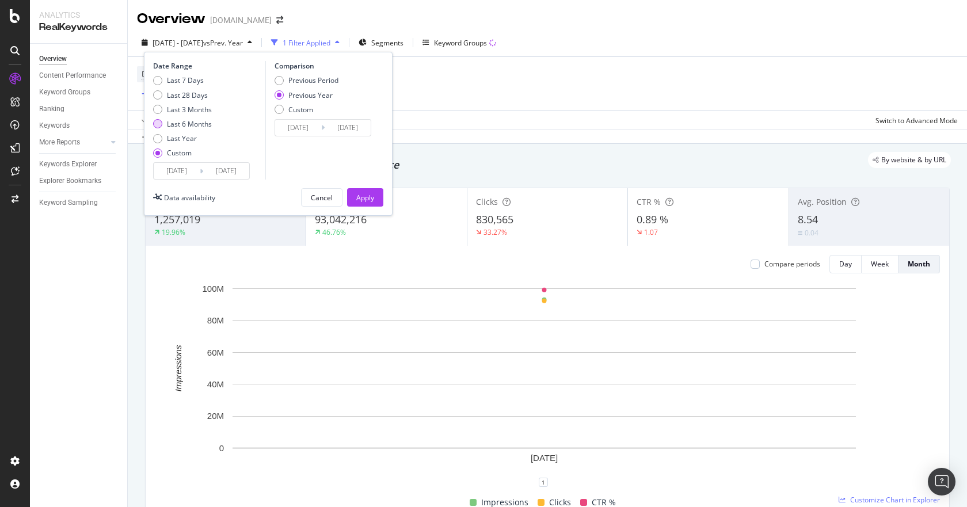
click at [198, 120] on div "Last 6 Months" at bounding box center [189, 124] width 45 height 10
type input "2025/03/02"
type input "2025/09/01"
type input "2024/03/03"
type input "2024/09/02"
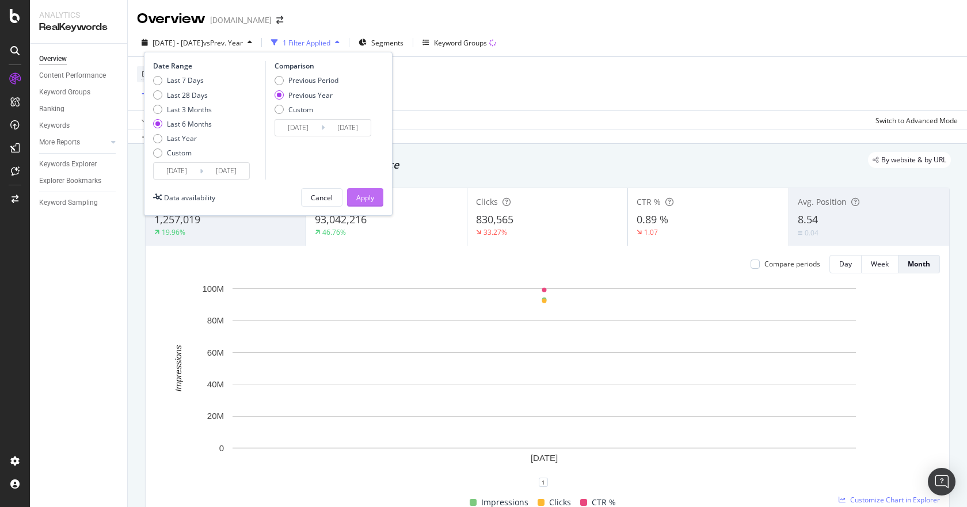
click at [362, 196] on div "Apply" at bounding box center [365, 198] width 18 height 10
